Goal: Check status: Check status

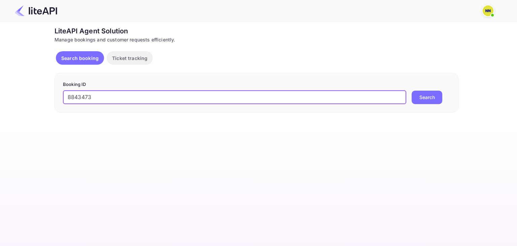
type input "8843473"
click at [412, 91] on button "Search" at bounding box center [427, 97] width 31 height 13
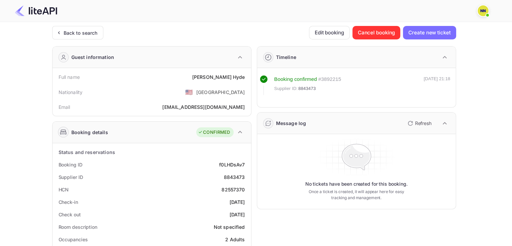
click at [226, 188] on div "82557370" at bounding box center [232, 189] width 23 height 7
copy div "82557370"
click at [80, 30] on div "Back to search" at bounding box center [81, 32] width 34 height 7
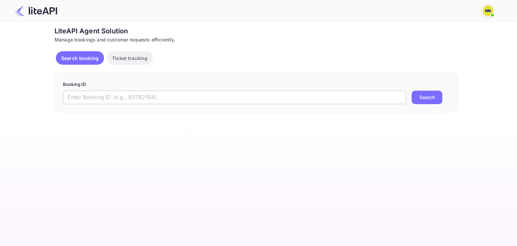
click at [225, 94] on input "text" at bounding box center [234, 97] width 343 height 13
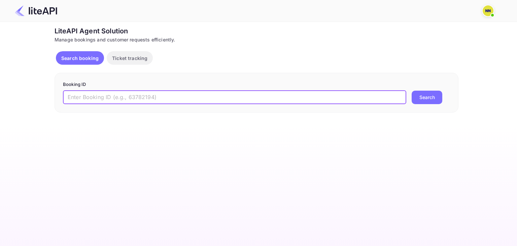
paste input "8731130"
type input "8731130"
click at [412, 91] on button "Search" at bounding box center [427, 97] width 31 height 13
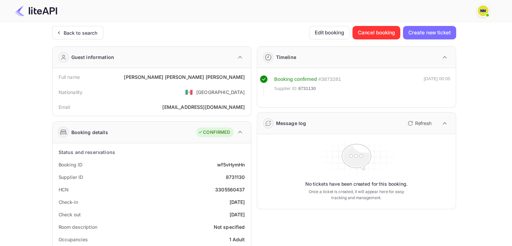
click at [230, 189] on div "3305560437" at bounding box center [230, 189] width 30 height 7
copy div "3305560437"
click at [90, 35] on div "Back to search" at bounding box center [81, 32] width 34 height 7
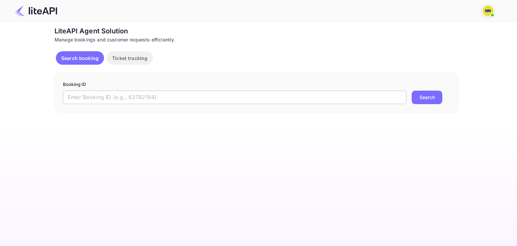
drag, startPoint x: 179, startPoint y: 98, endPoint x: 238, endPoint y: 98, distance: 59.2
click at [179, 98] on input "text" at bounding box center [234, 97] width 343 height 13
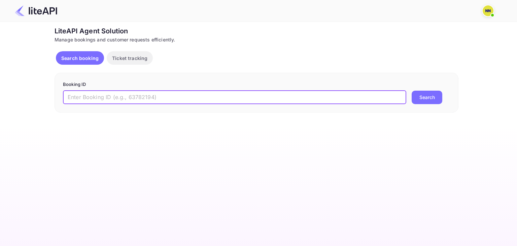
paste input "8847208"
type input "8847208"
click at [412, 91] on button "Search" at bounding box center [427, 97] width 31 height 13
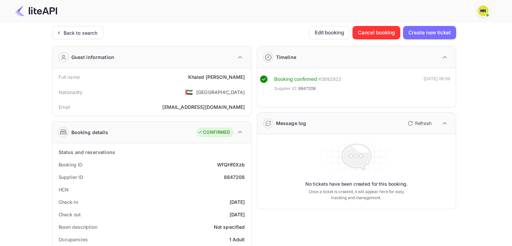
click at [85, 30] on div "Back to search" at bounding box center [81, 32] width 34 height 7
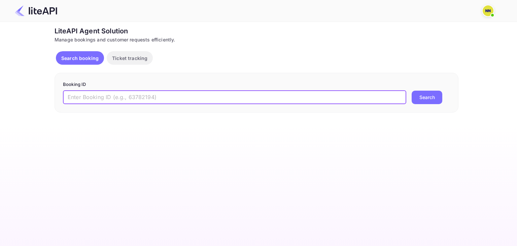
click at [131, 103] on input "text" at bounding box center [234, 97] width 343 height 13
paste input "8846132"
type input "8846132"
click at [412, 91] on button "Search" at bounding box center [427, 97] width 31 height 13
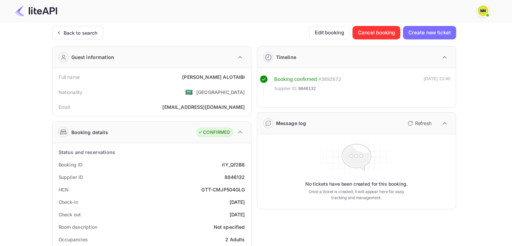
click at [212, 188] on div "GTT-CMJP504GLG" at bounding box center [222, 189] width 43 height 7
copy div "GTT-CMJP504GLG"
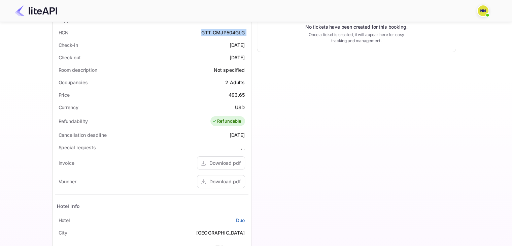
scroll to position [168, 0]
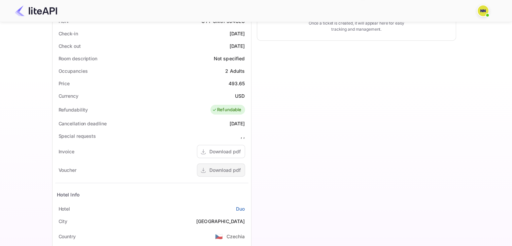
click at [211, 169] on div "Download pdf" at bounding box center [224, 169] width 31 height 7
